Goal: Task Accomplishment & Management: Manage account settings

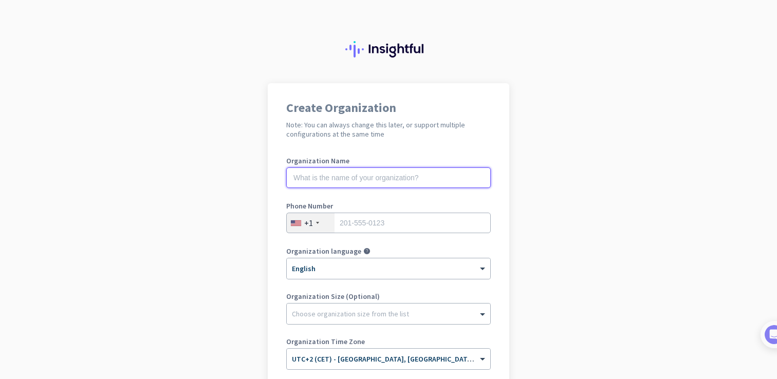
click at [374, 179] on input "text" at bounding box center [388, 177] width 204 height 21
type input "TS"
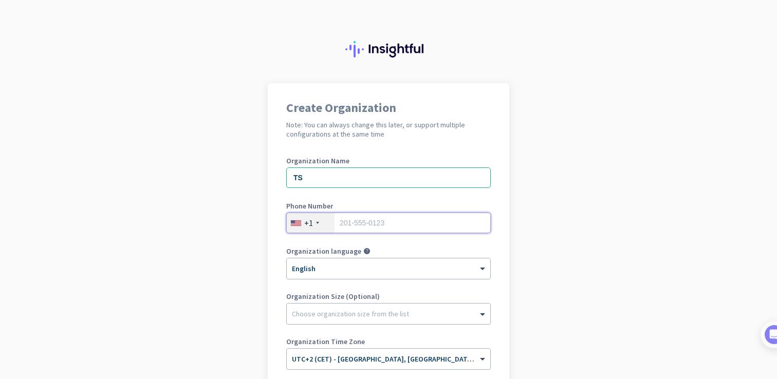
click at [361, 222] on input "tel" at bounding box center [388, 223] width 204 height 21
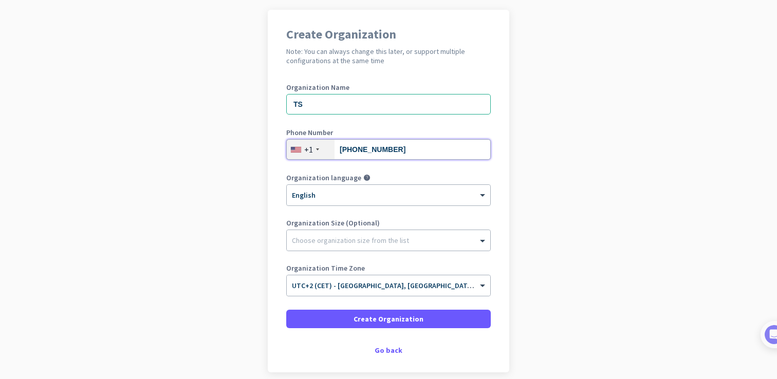
scroll to position [97, 0]
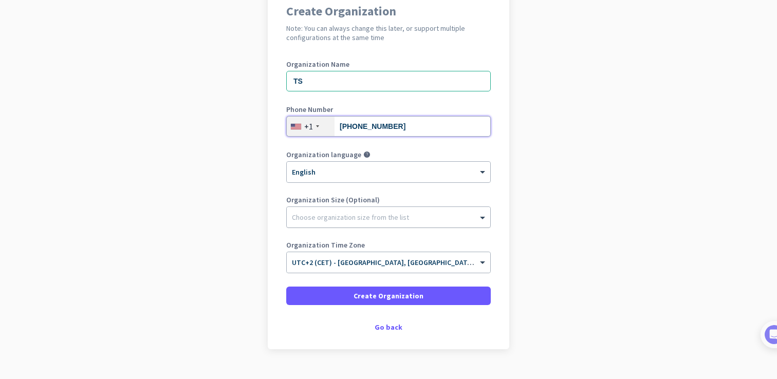
type input "[PHONE_NUMBER]"
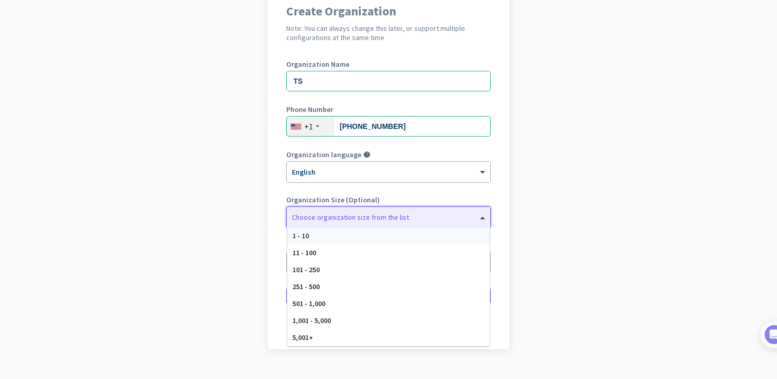
click at [357, 221] on div "Choose organization size from the list" at bounding box center [350, 217] width 117 height 9
click at [352, 239] on div "1 - 10" at bounding box center [388, 236] width 202 height 17
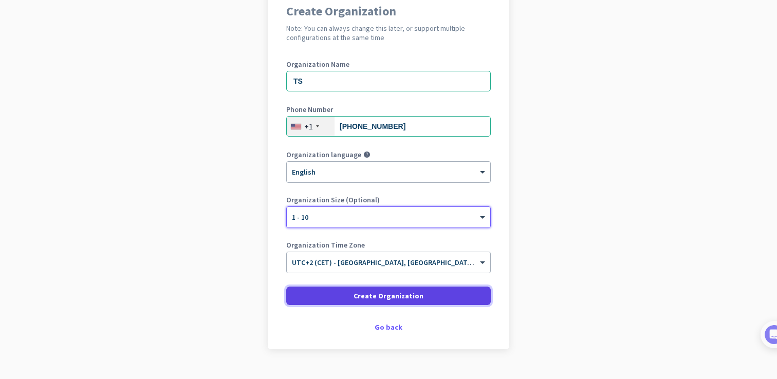
click at [353, 294] on span at bounding box center [388, 296] width 204 height 25
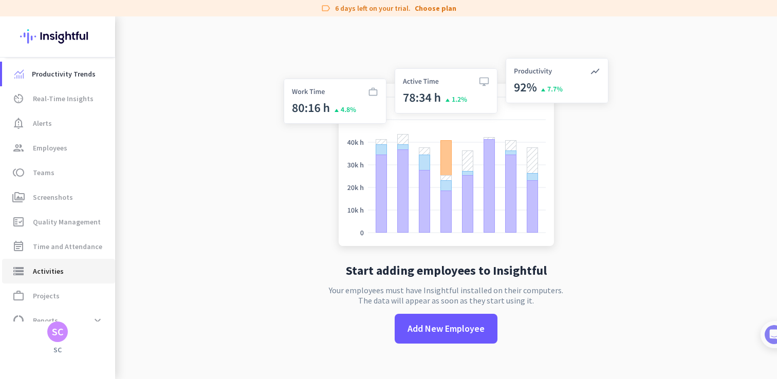
scroll to position [40, 0]
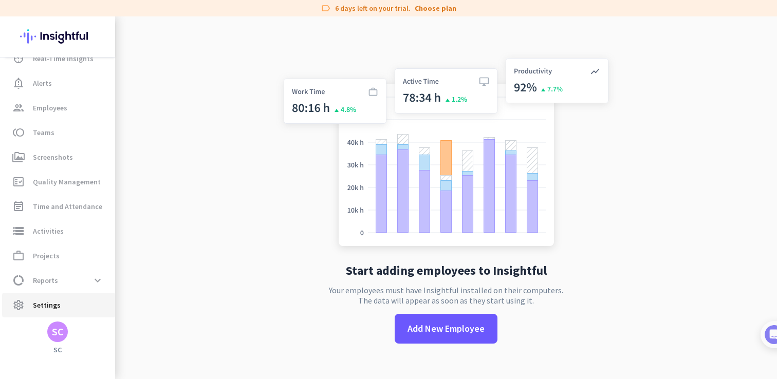
click at [71, 297] on link "settings Settings" at bounding box center [58, 305] width 113 height 25
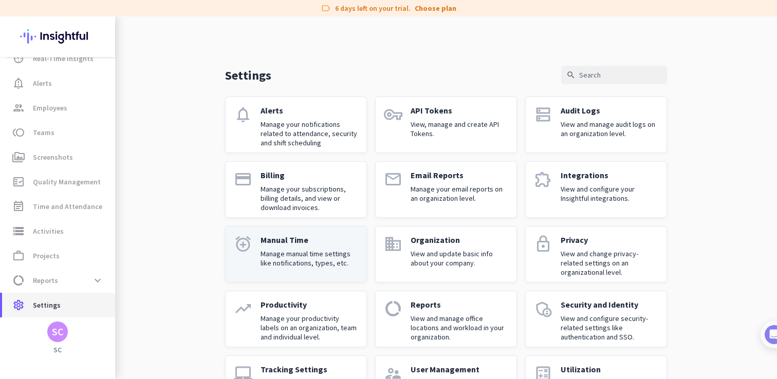
scroll to position [49, 0]
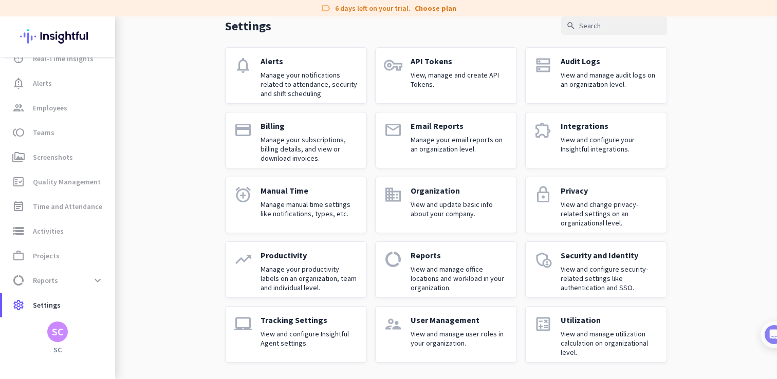
click at [593, 322] on p "Utilization" at bounding box center [609, 320] width 98 height 10
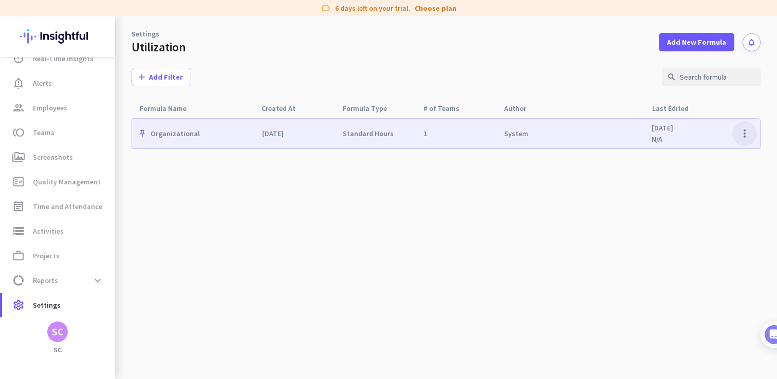
click at [741, 135] on span at bounding box center [744, 133] width 25 height 25
click at [715, 171] on span "Edit" at bounding box center [713, 173] width 13 height 9
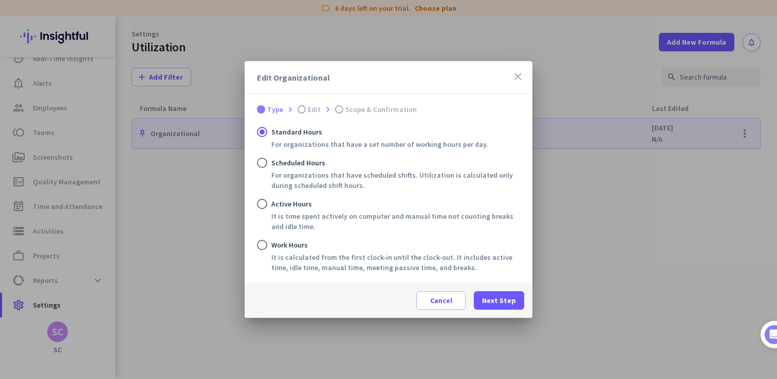
click at [284, 164] on div "Scheduled Hours" at bounding box center [395, 163] width 249 height 10
click at [267, 164] on input "Scheduled Hours For organizations that have scheduled shifts. Utilization is ca…" at bounding box center [262, 163] width 10 height 10
radio input "true"
click at [506, 299] on span "Next Step" at bounding box center [499, 300] width 34 height 10
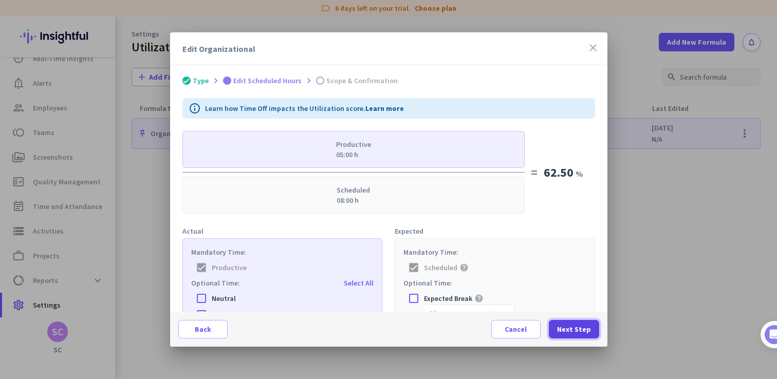
click at [564, 331] on span "Next Step" at bounding box center [574, 329] width 34 height 10
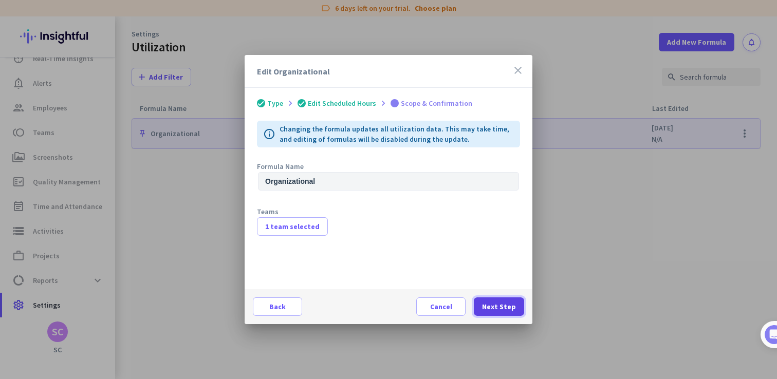
click at [495, 304] on span "Next Step" at bounding box center [499, 307] width 34 height 10
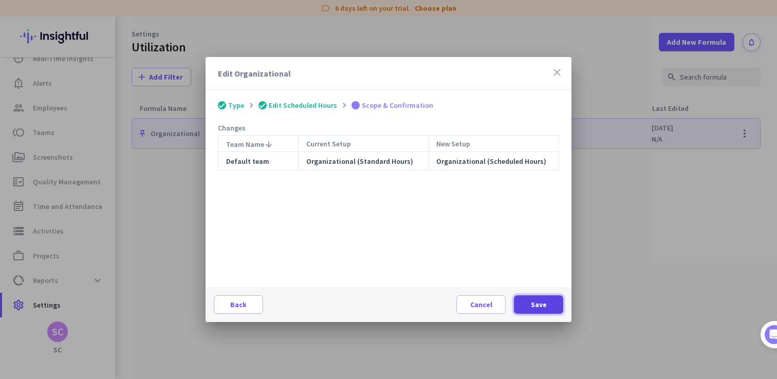
click at [530, 307] on span at bounding box center [538, 304] width 49 height 25
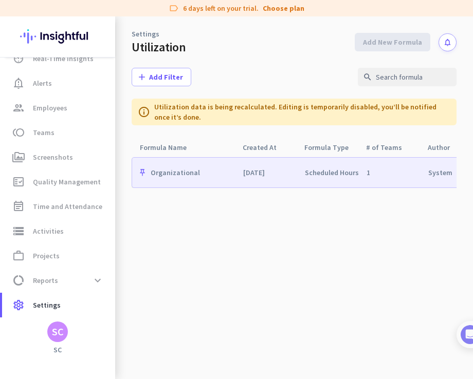
scroll to position [0, 189]
